Goal: Transaction & Acquisition: Purchase product/service

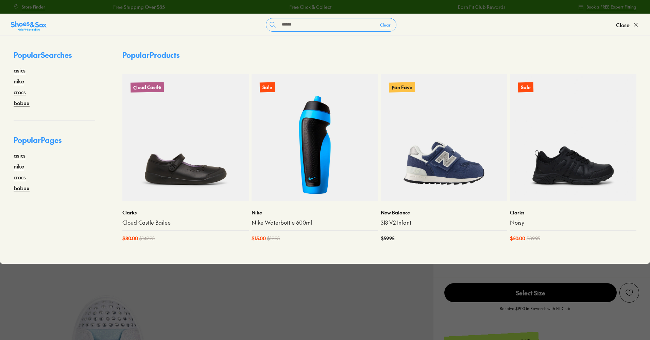
type input "*******"
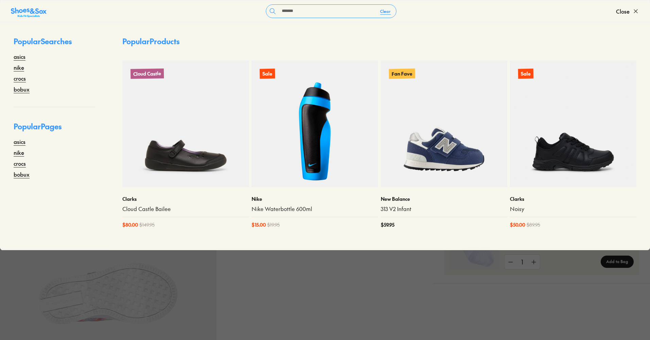
select select "*"
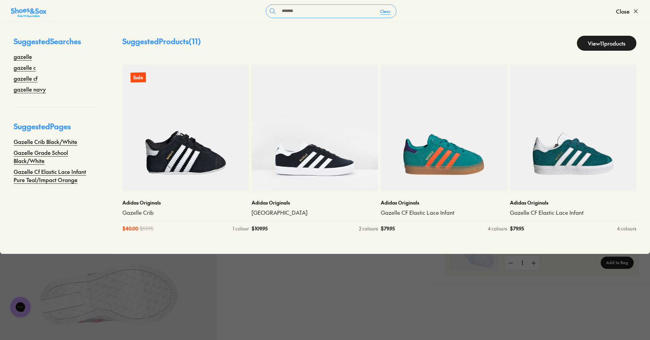
scroll to position [0, 0]
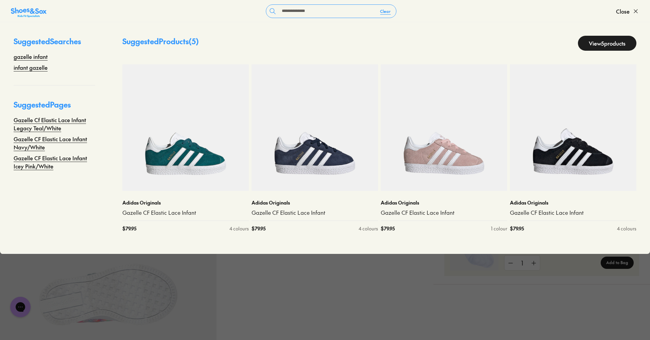
type input "**********"
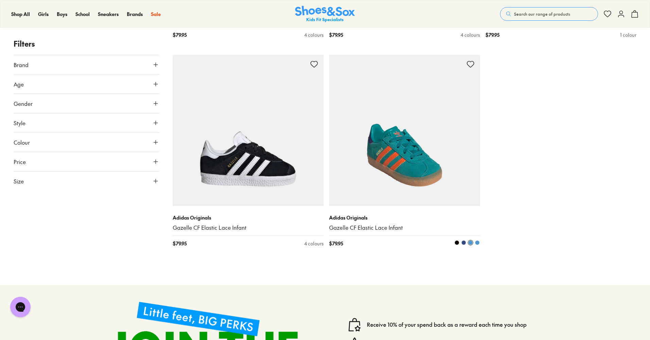
click at [464, 242] on span at bounding box center [463, 242] width 5 height 5
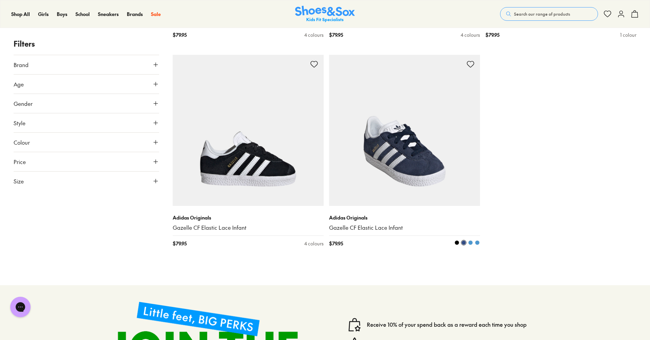
click at [478, 242] on span at bounding box center [477, 242] width 5 height 5
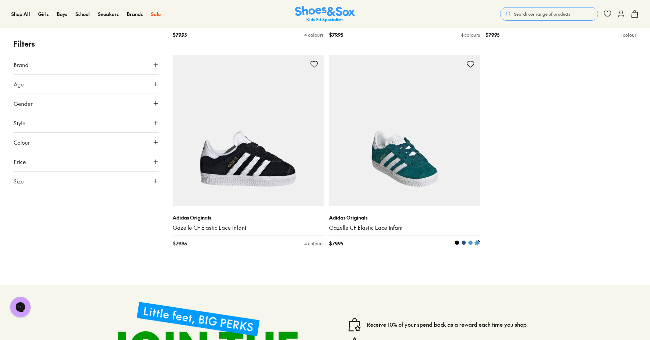
click at [455, 242] on span at bounding box center [457, 242] width 5 height 5
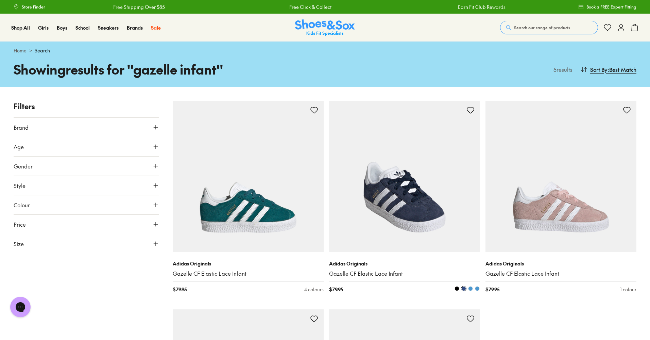
click at [477, 288] on span at bounding box center [477, 288] width 5 height 5
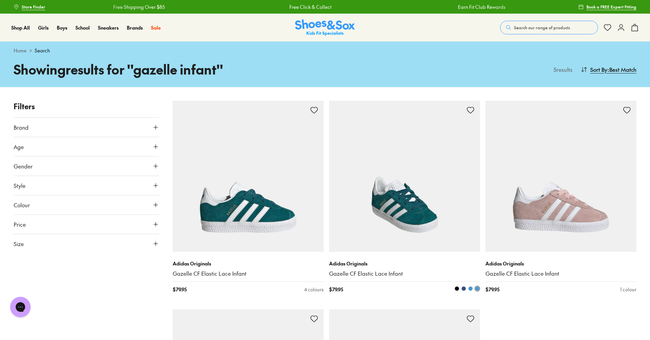
click at [470, 288] on span at bounding box center [470, 288] width 5 height 5
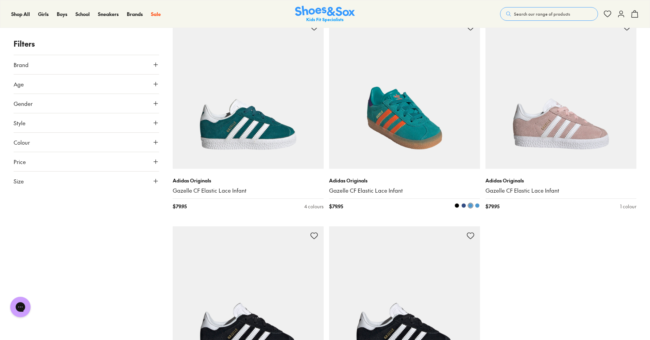
scroll to position [85, 0]
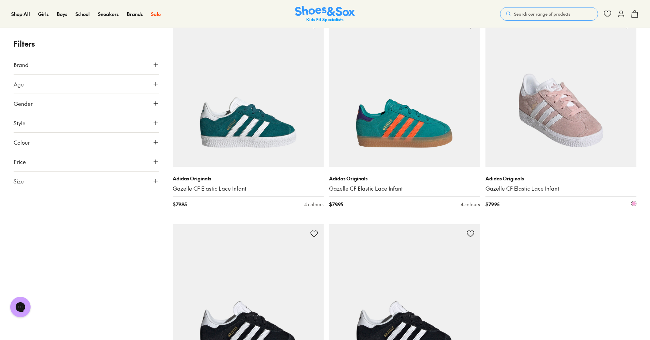
click at [530, 140] on img at bounding box center [560, 91] width 151 height 151
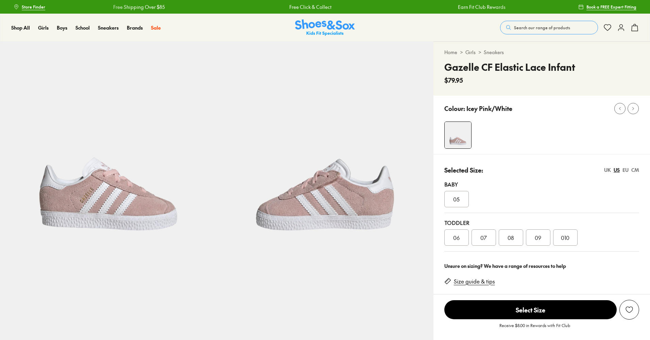
select select "*"
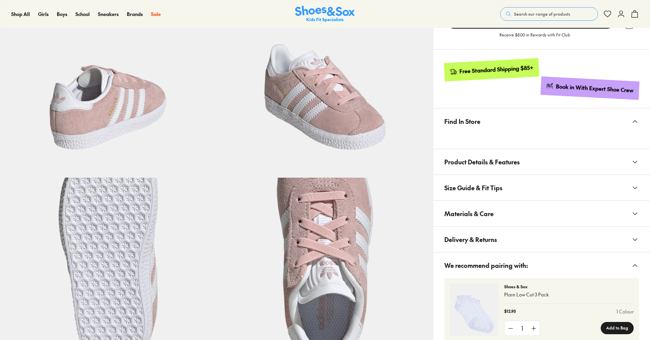
scroll to position [296, 0]
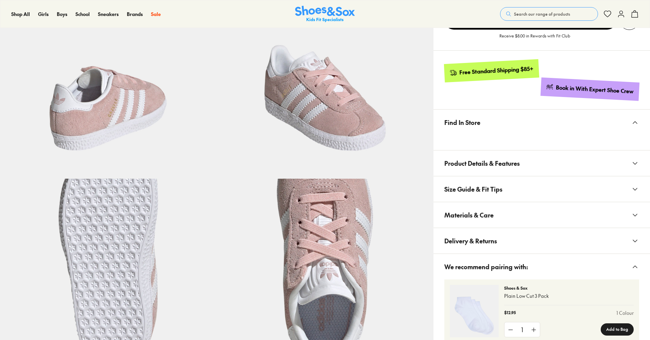
click at [479, 216] on span "Materials & Care" at bounding box center [468, 215] width 49 height 20
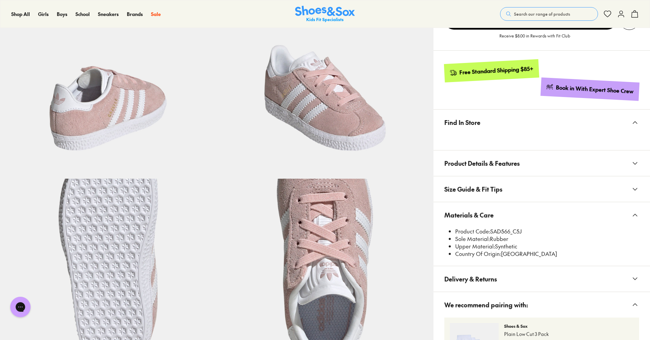
scroll to position [0, 0]
drag, startPoint x: 491, startPoint y: 230, endPoint x: 510, endPoint y: 230, distance: 19.0
click at [510, 230] on li "Product Code: SAD566_C5J" at bounding box center [547, 230] width 184 height 7
copy li "SAD566"
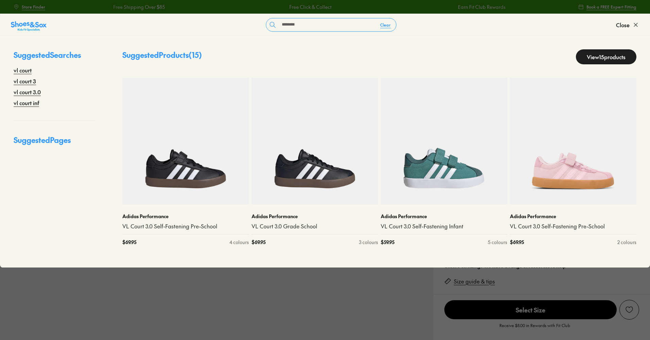
select select "*"
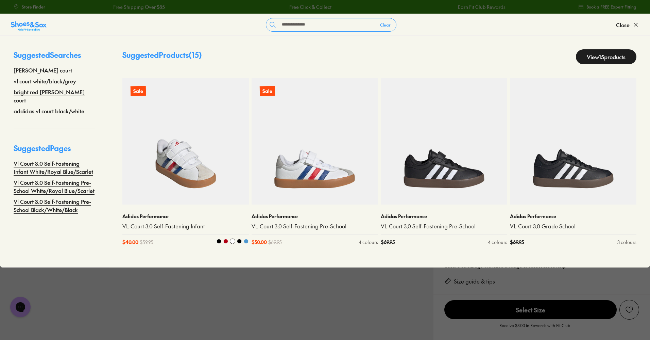
type input "**********"
click at [186, 173] on img at bounding box center [185, 141] width 126 height 126
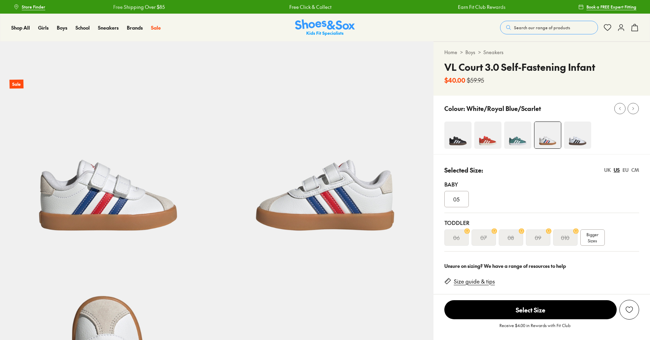
select select "*"
